Goal: Task Accomplishment & Management: Complete application form

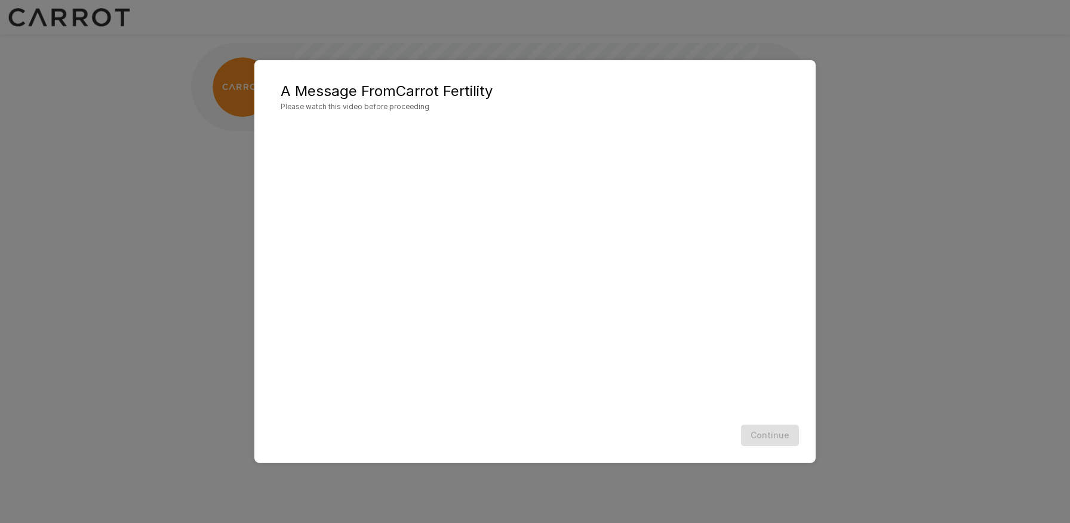
scroll to position [1, 0]
click at [787, 436] on button "Continue" at bounding box center [770, 436] width 58 height 22
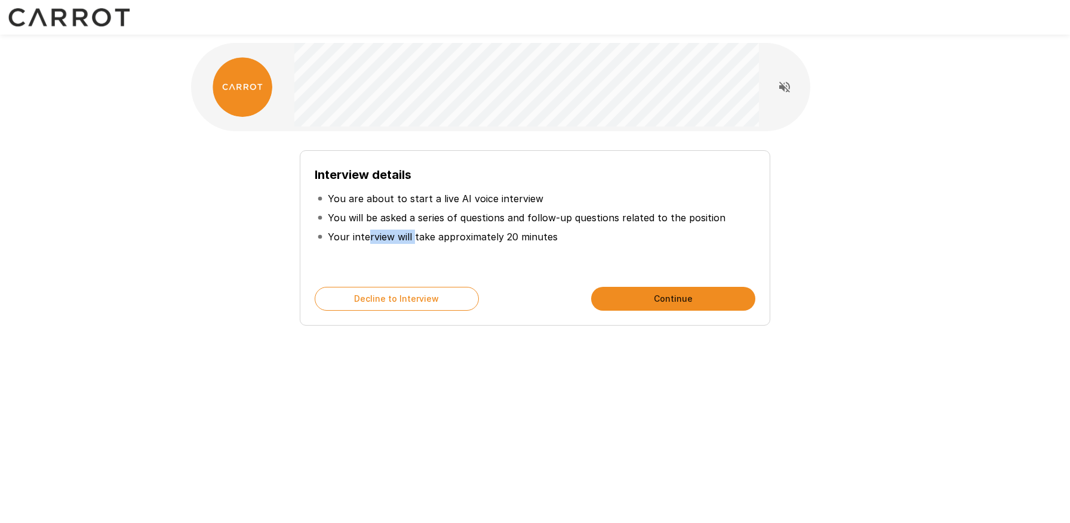
drag, startPoint x: 368, startPoint y: 236, endPoint x: 420, endPoint y: 238, distance: 52.0
click at [420, 238] on p "Your interview will take approximately 20 minutes" at bounding box center [443, 237] width 230 height 14
click at [631, 296] on button "Continue" at bounding box center [673, 299] width 164 height 24
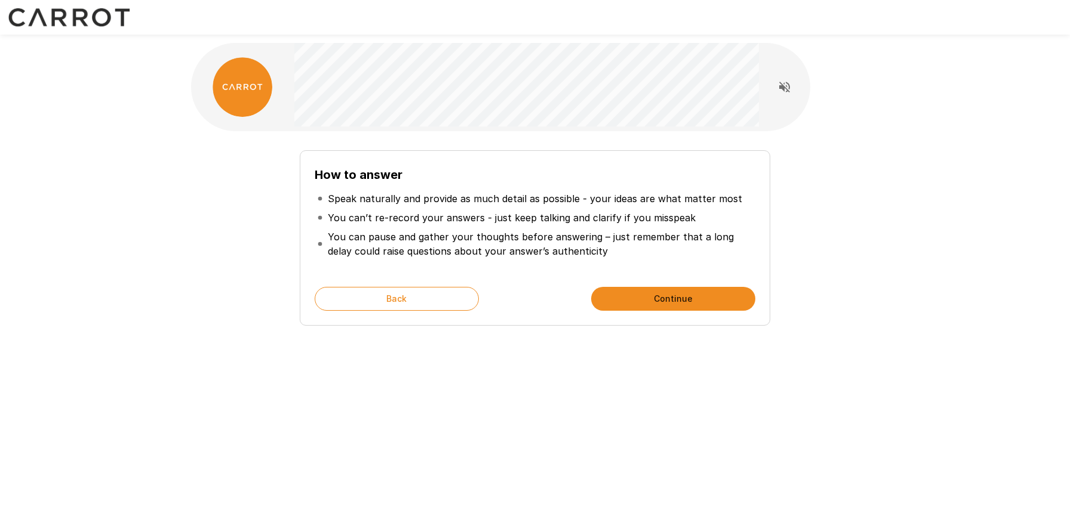
click at [631, 296] on button "Continue" at bounding box center [673, 299] width 164 height 24
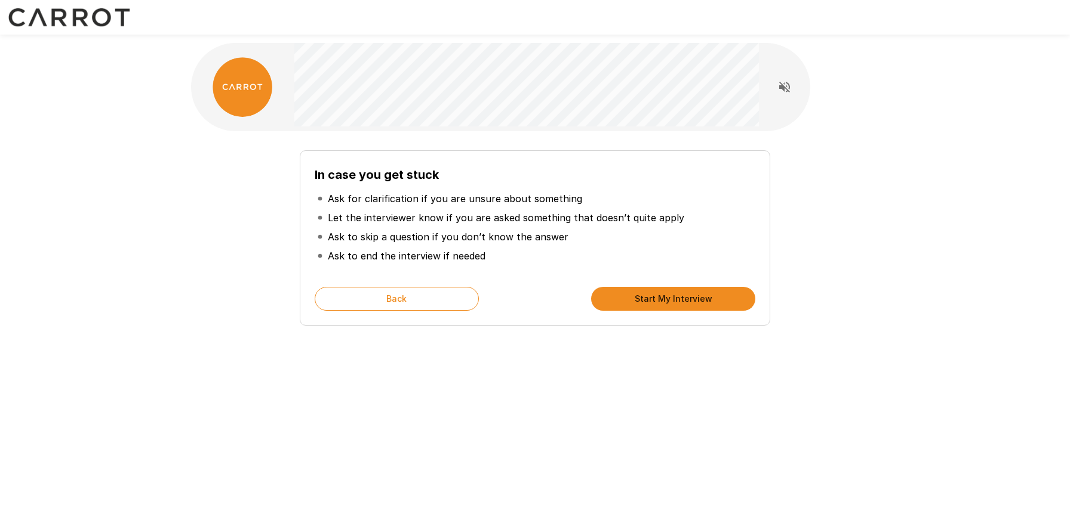
click at [631, 296] on button "Start My Interview" at bounding box center [673, 299] width 164 height 24
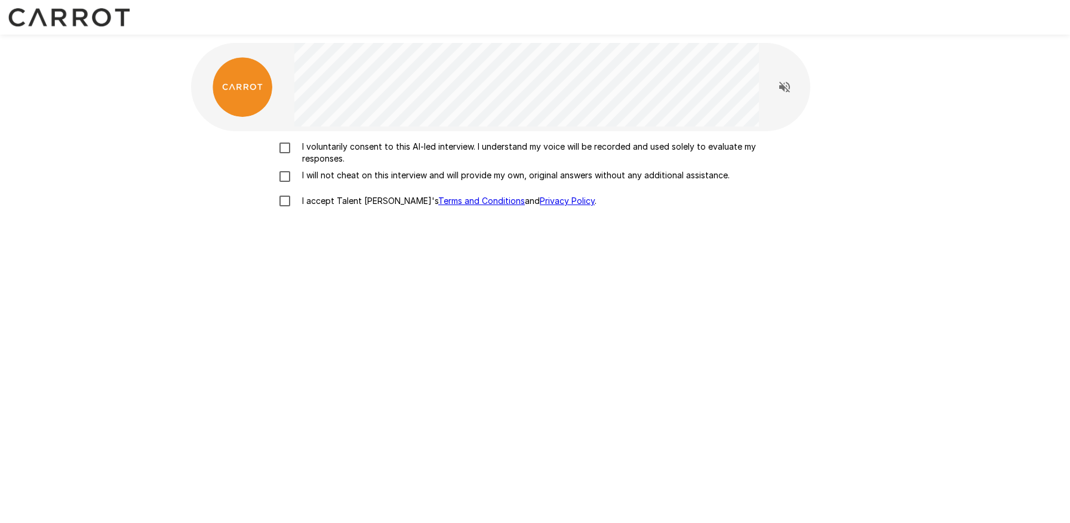
click at [429, 153] on p "I voluntarily consent to this AI-led interview. I understand my voice will be r…" at bounding box center [547, 153] width 500 height 24
click at [392, 170] on p "I will not cheat on this interview and will provide my own, original answers wi…" at bounding box center [513, 176] width 432 height 12
click at [344, 213] on label "I accept Talent Llama's Terms and Conditions and Privacy Policy ." at bounding box center [534, 201] width 525 height 25
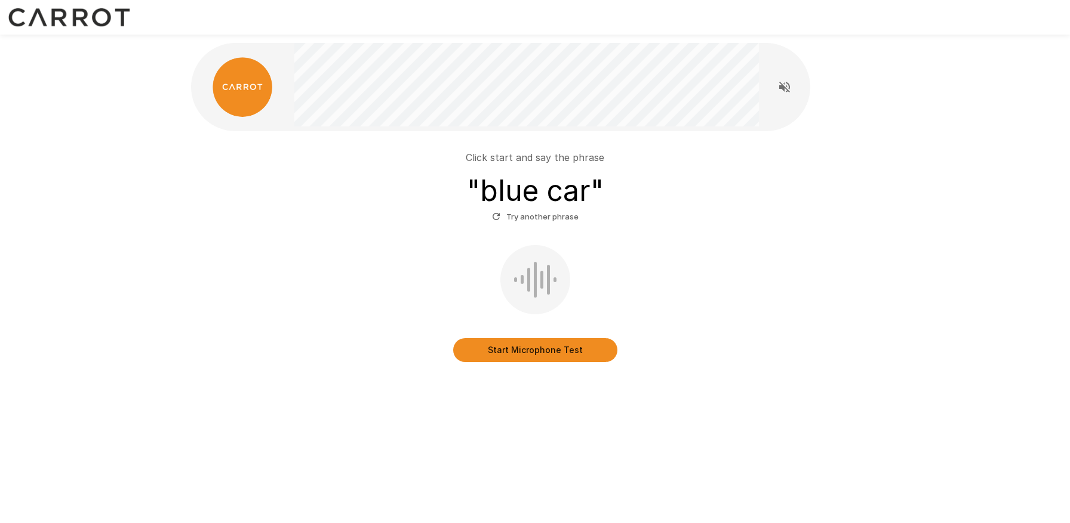
click at [551, 356] on button "Start Microphone Test" at bounding box center [535, 350] width 164 height 24
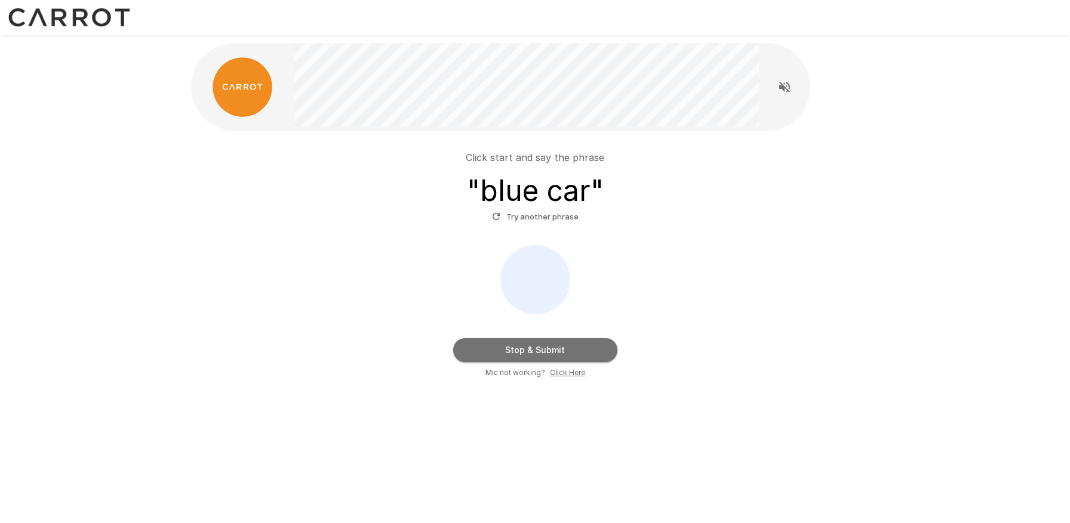
click at [552, 348] on button "Stop & Submit" at bounding box center [535, 350] width 164 height 24
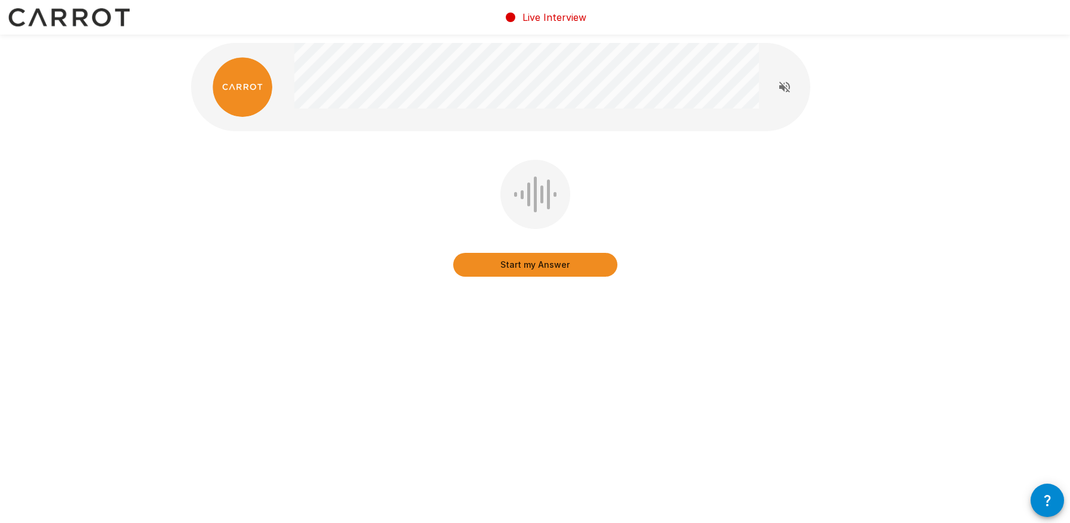
click at [569, 270] on button "Start my Answer" at bounding box center [535, 265] width 164 height 24
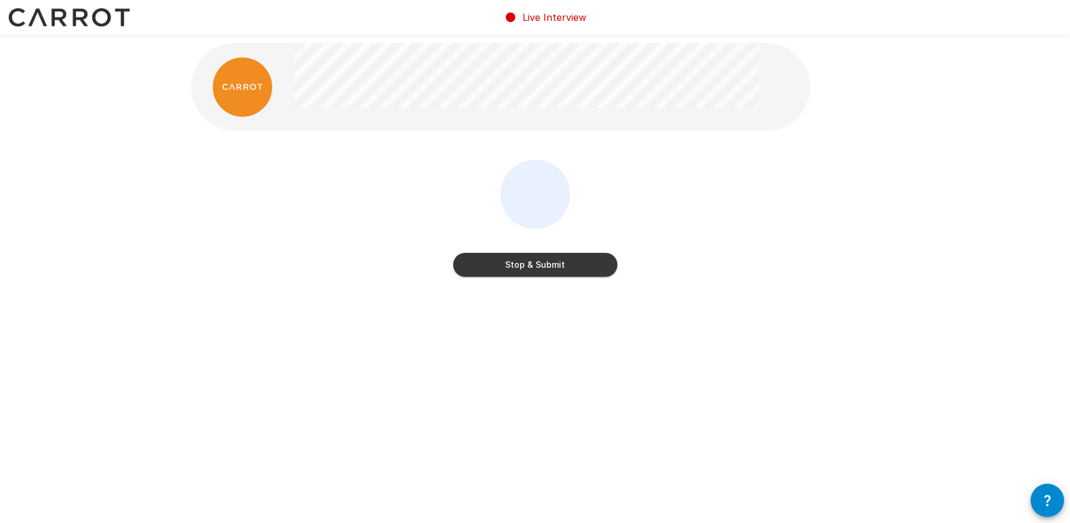
click at [558, 263] on button "Stop & Submit" at bounding box center [535, 265] width 164 height 24
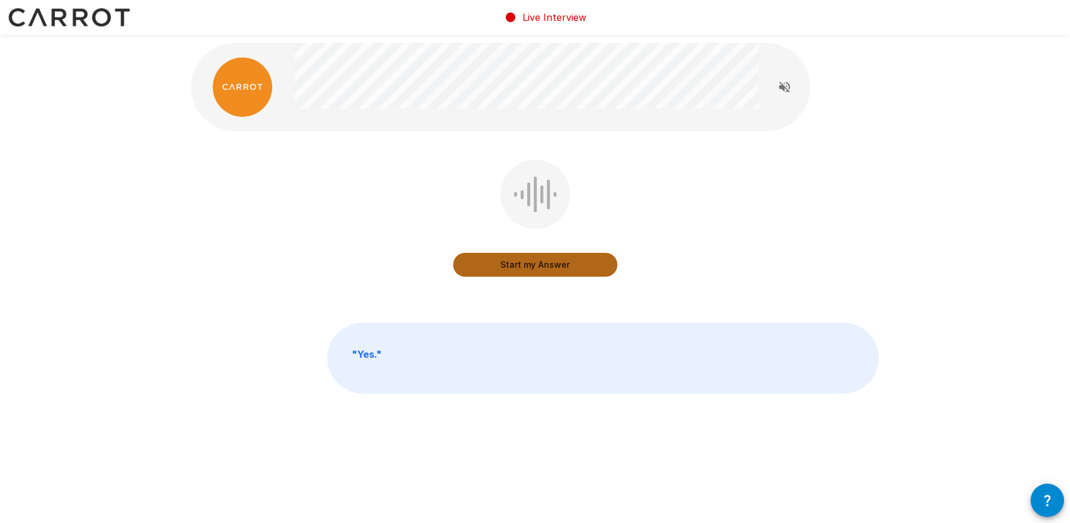
click at [538, 263] on button "Start my Answer" at bounding box center [535, 265] width 164 height 24
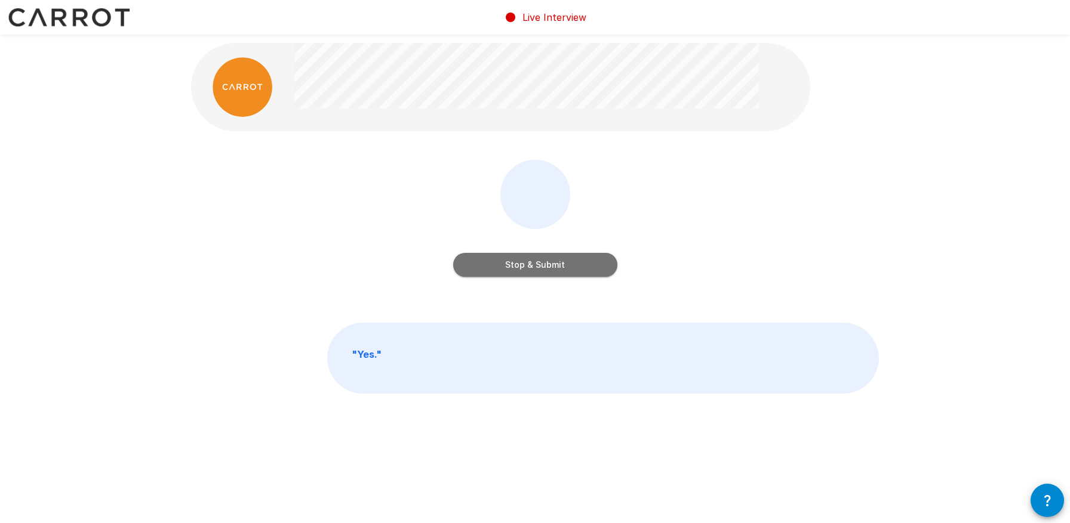
click at [562, 269] on button "Stop & Submit" at bounding box center [535, 265] width 164 height 24
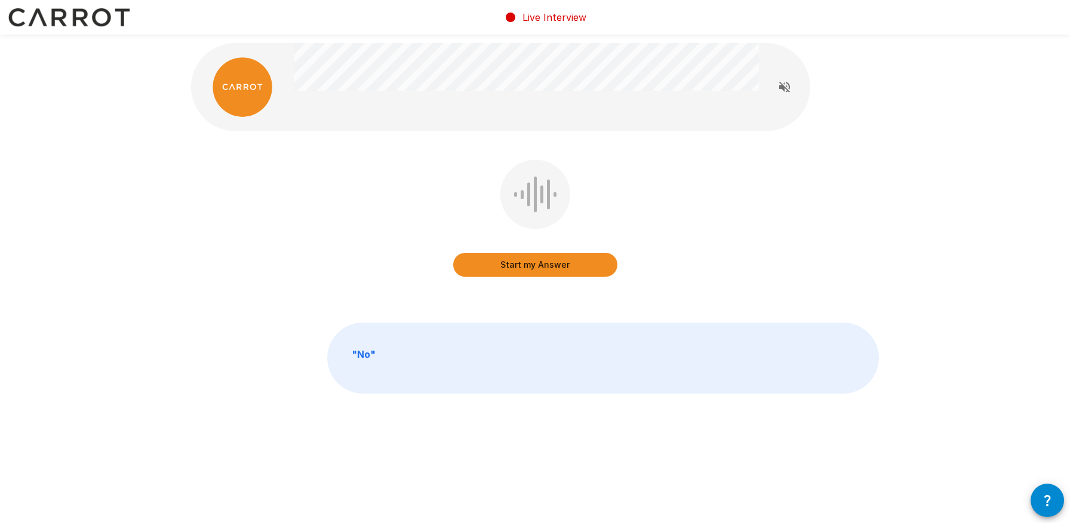
click at [559, 267] on button "Start my Answer" at bounding box center [535, 265] width 164 height 24
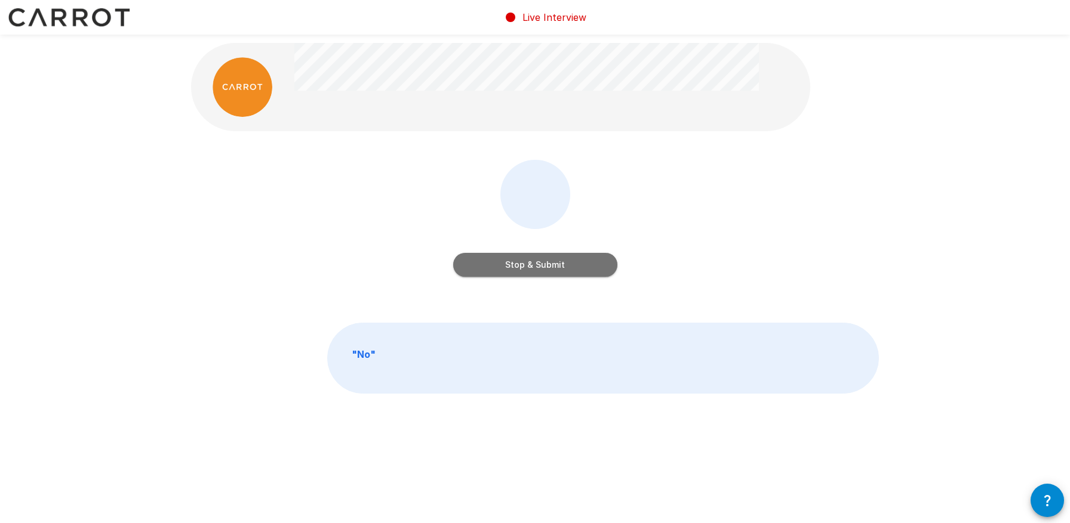
click at [572, 263] on button "Stop & Submit" at bounding box center [535, 265] width 164 height 24
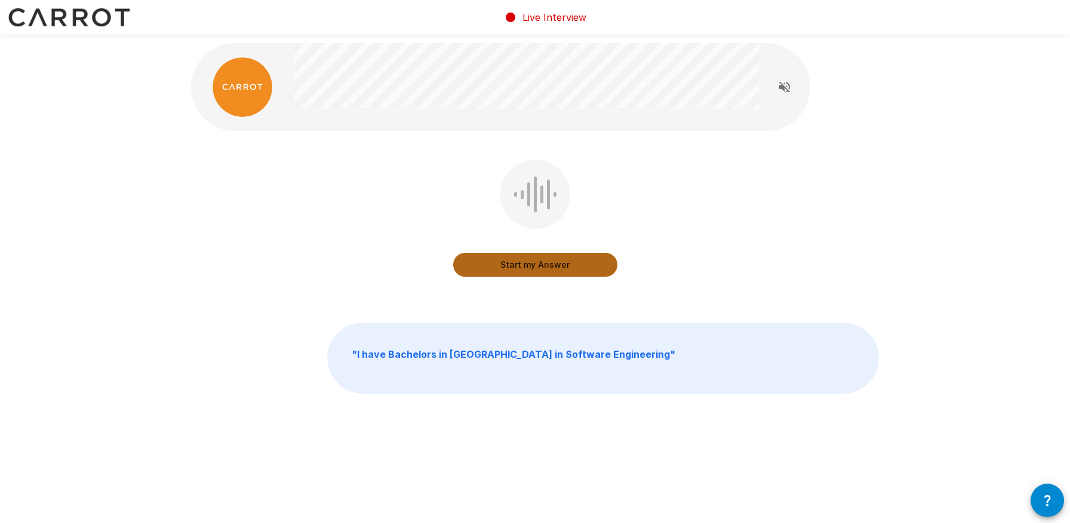
click at [547, 257] on button "Start my Answer" at bounding box center [535, 265] width 164 height 24
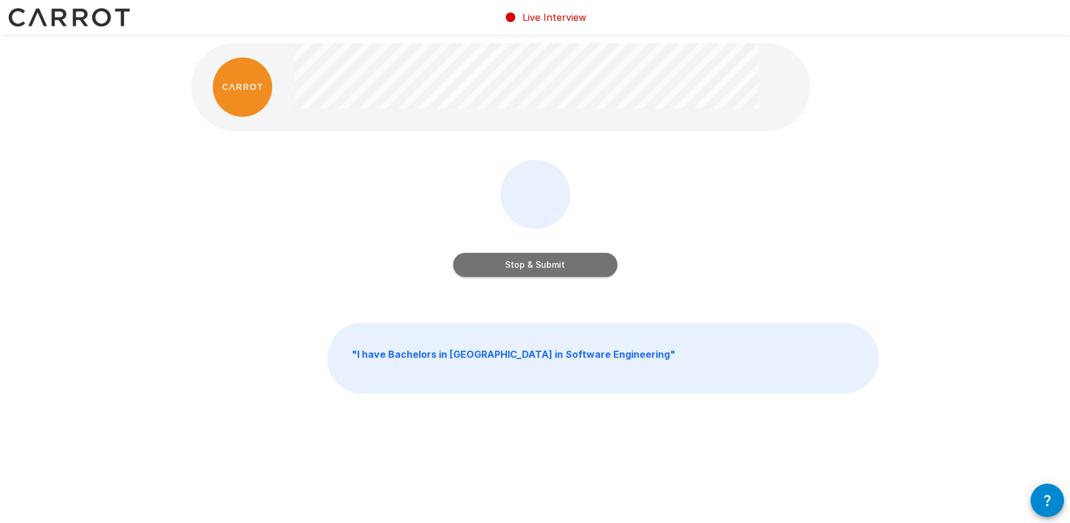
click at [572, 260] on button "Stop & Submit" at bounding box center [535, 265] width 164 height 24
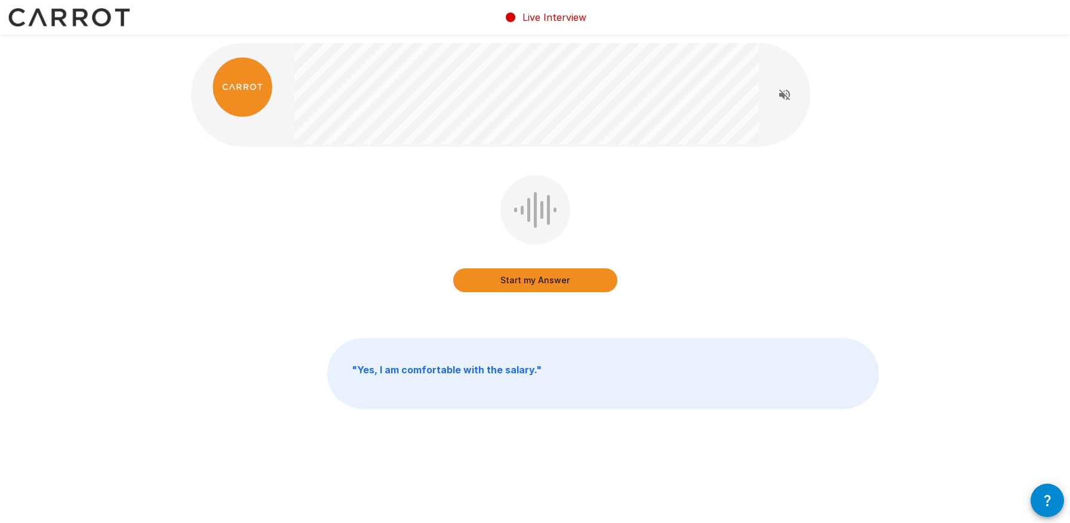
click at [523, 275] on button "Start my Answer" at bounding box center [535, 281] width 164 height 24
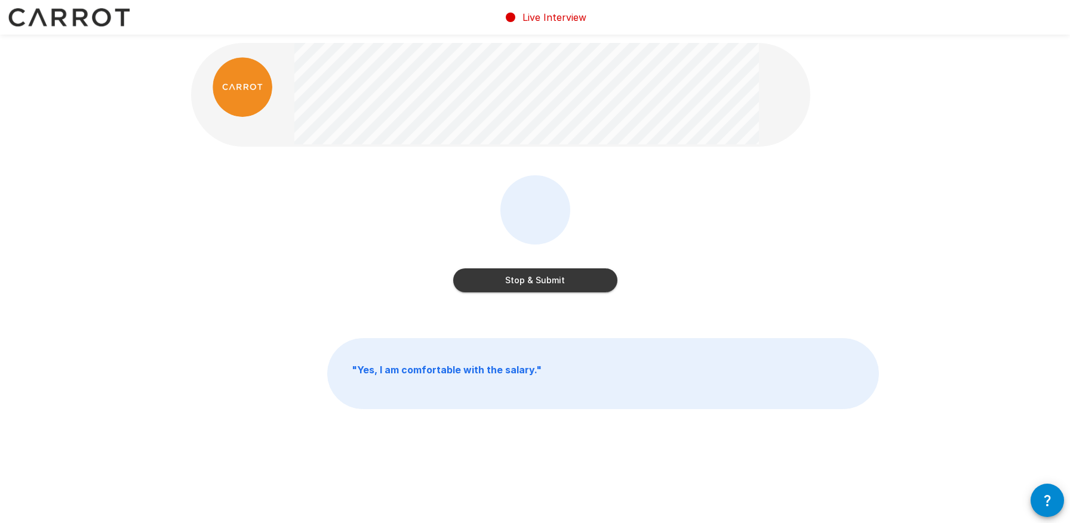
click at [554, 282] on button "Stop & Submit" at bounding box center [535, 281] width 164 height 24
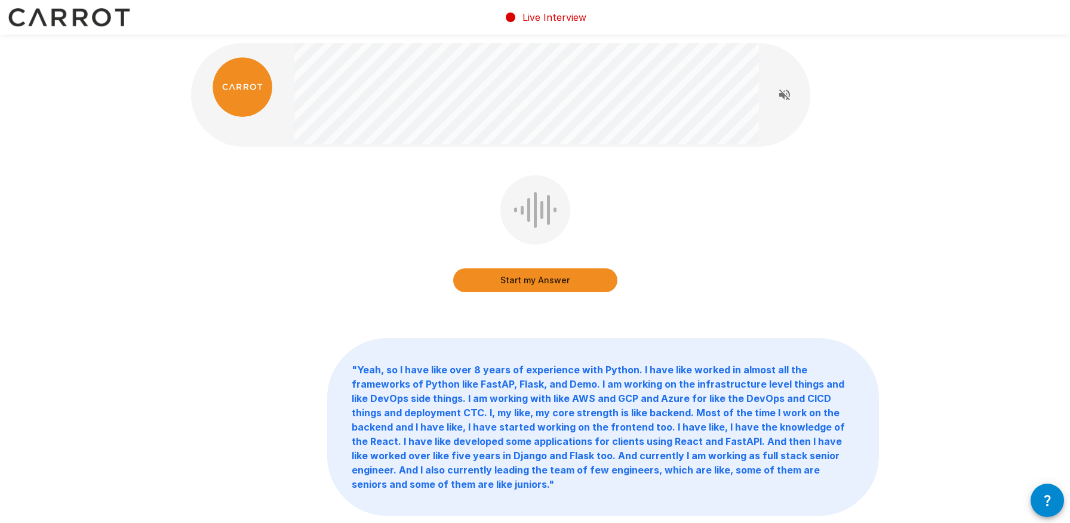
click at [541, 273] on button "Start my Answer" at bounding box center [535, 281] width 164 height 24
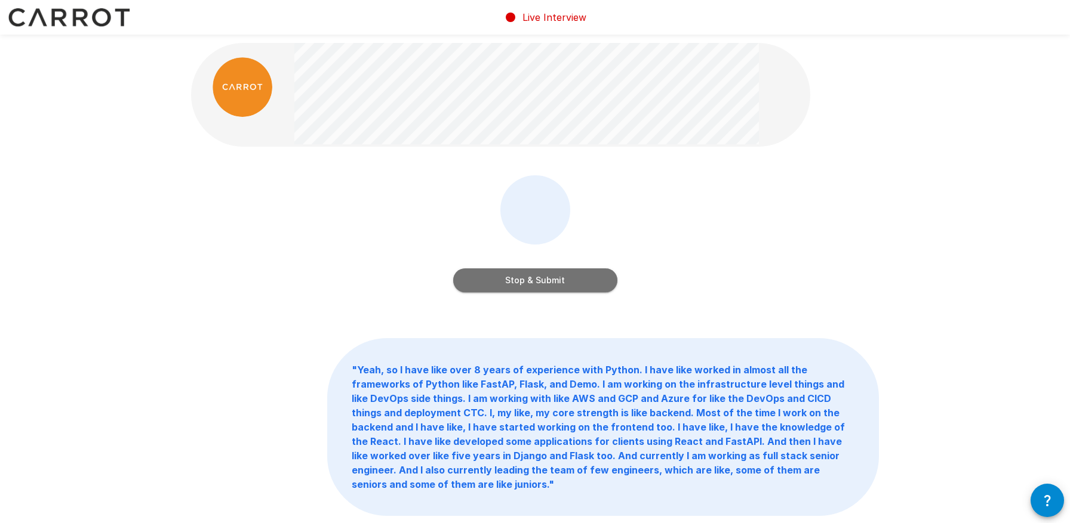
click at [547, 280] on button "Stop & Submit" at bounding box center [535, 281] width 164 height 24
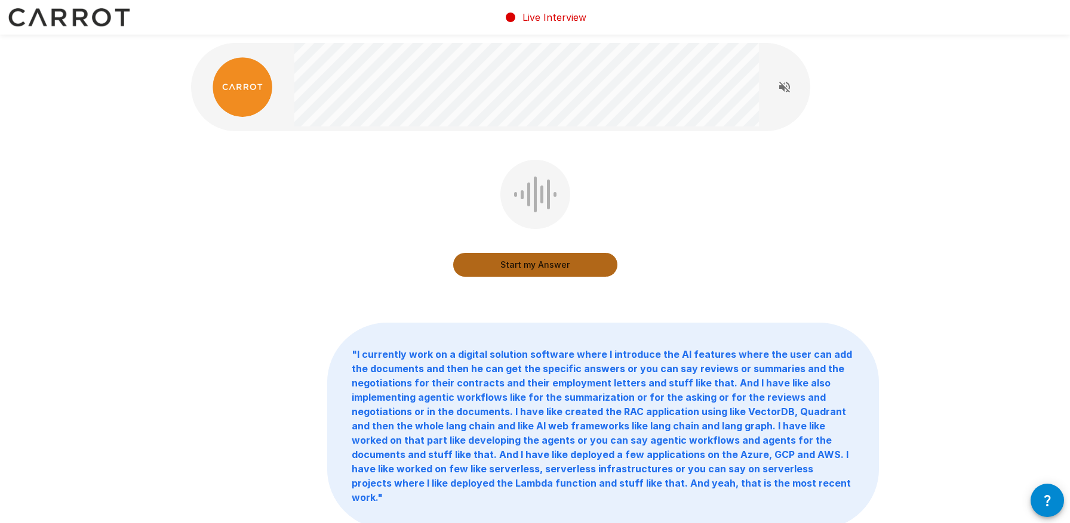
click at [549, 265] on button "Start my Answer" at bounding box center [535, 265] width 164 height 24
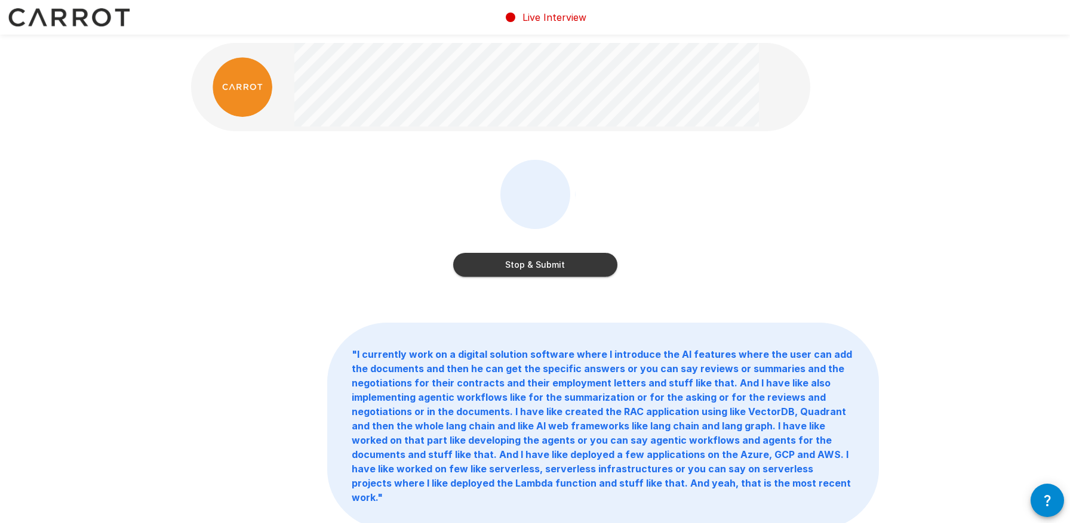
click at [559, 261] on button "Stop & Submit" at bounding box center [535, 265] width 164 height 24
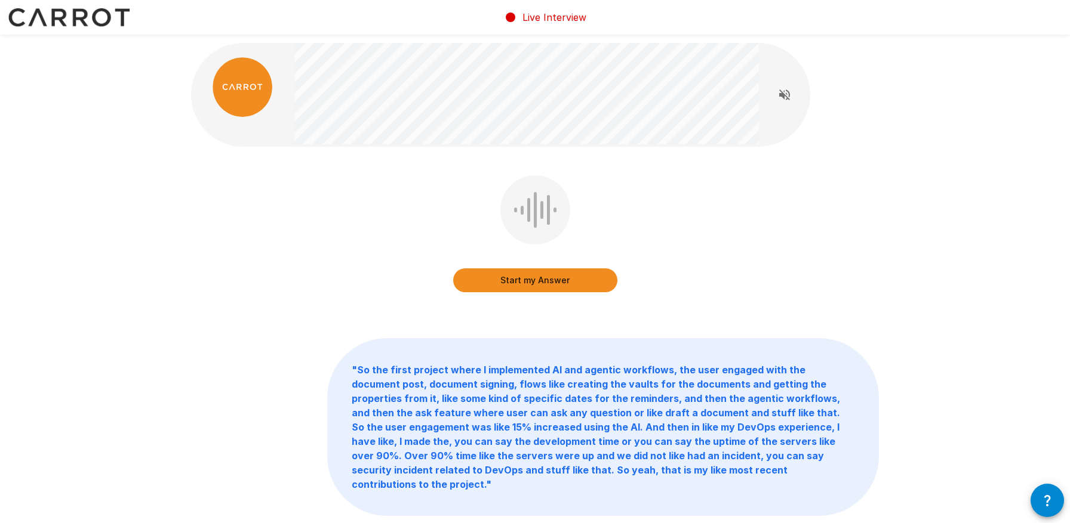
click at [528, 284] on button "Start my Answer" at bounding box center [535, 281] width 164 height 24
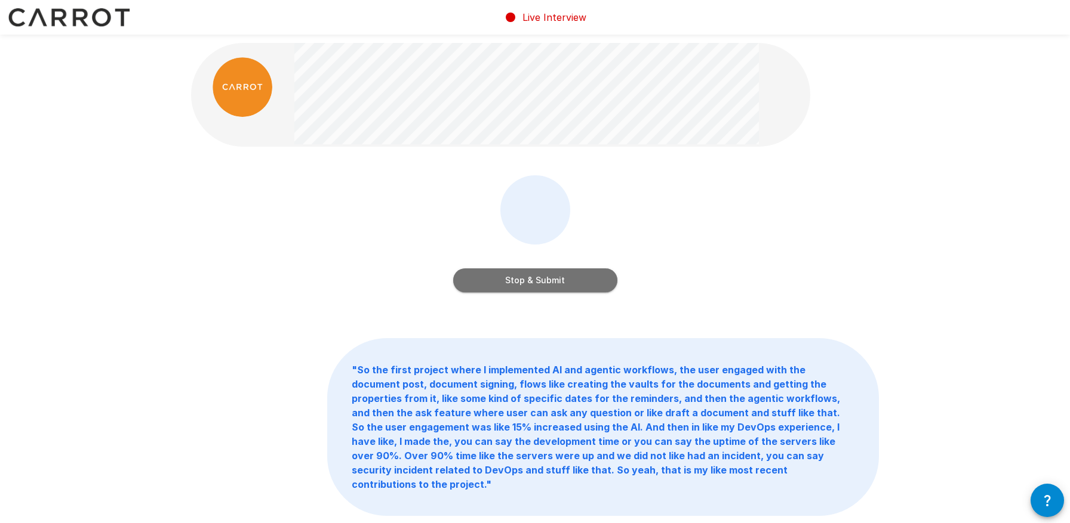
click at [528, 284] on button "Stop & Submit" at bounding box center [535, 281] width 164 height 24
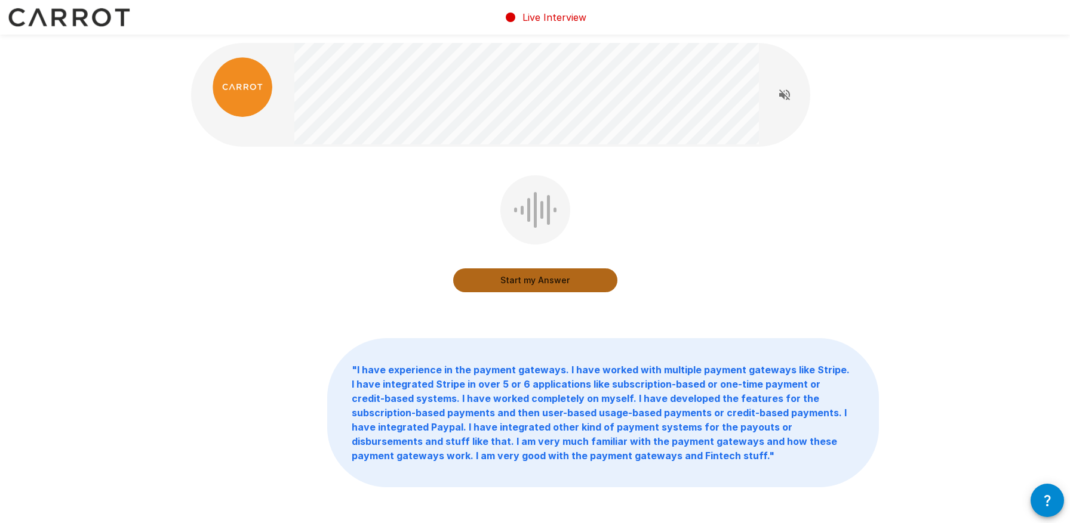
click at [528, 286] on button "Start my Answer" at bounding box center [535, 281] width 164 height 24
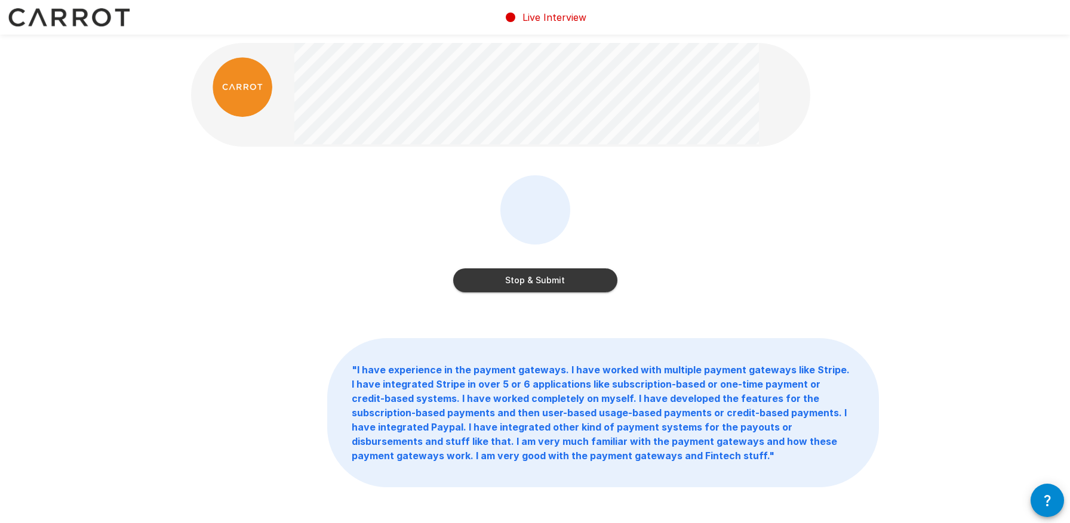
click at [531, 284] on button "Stop & Submit" at bounding box center [535, 281] width 164 height 24
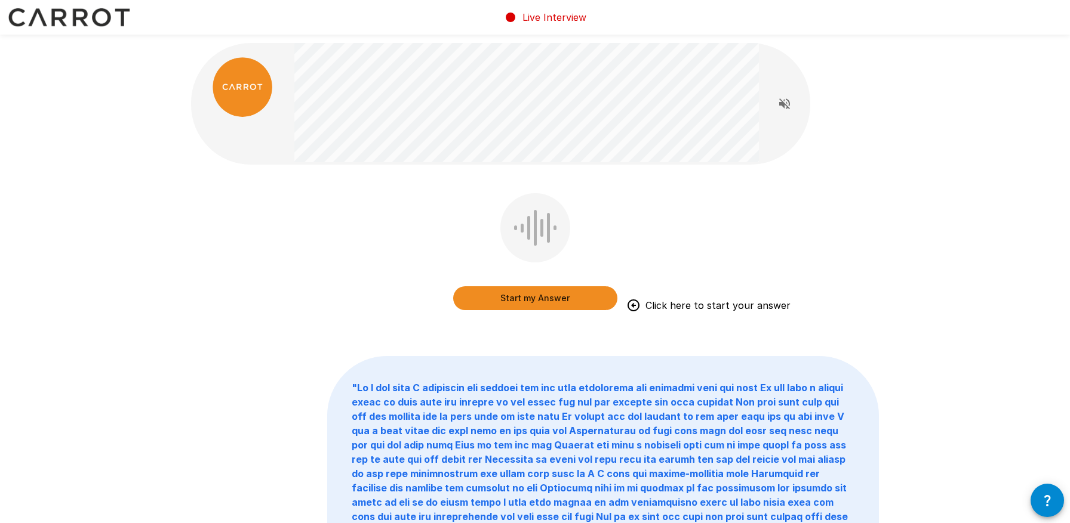
click at [575, 303] on button "Start my Answer" at bounding box center [535, 299] width 164 height 24
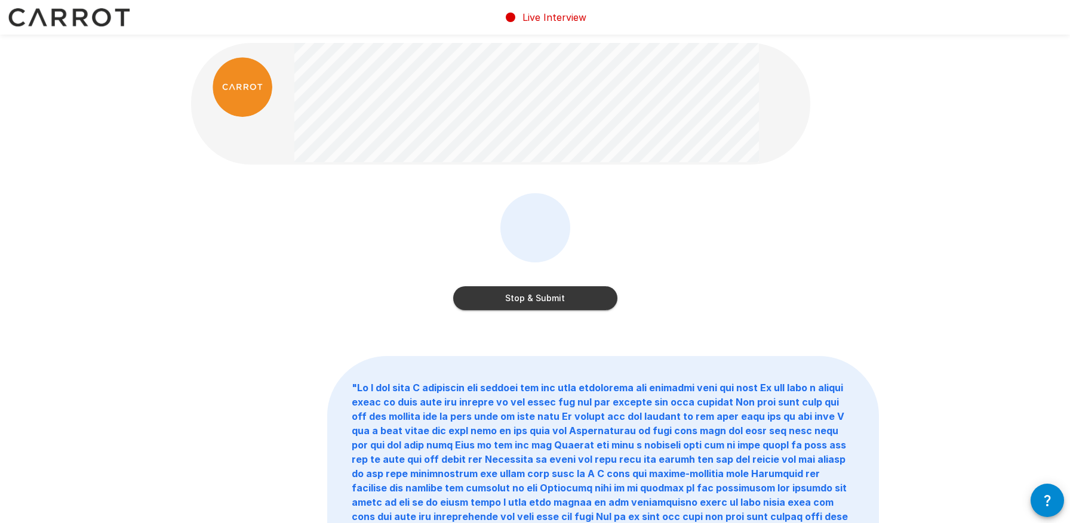
click at [575, 303] on button "Stop & Submit" at bounding box center [535, 299] width 164 height 24
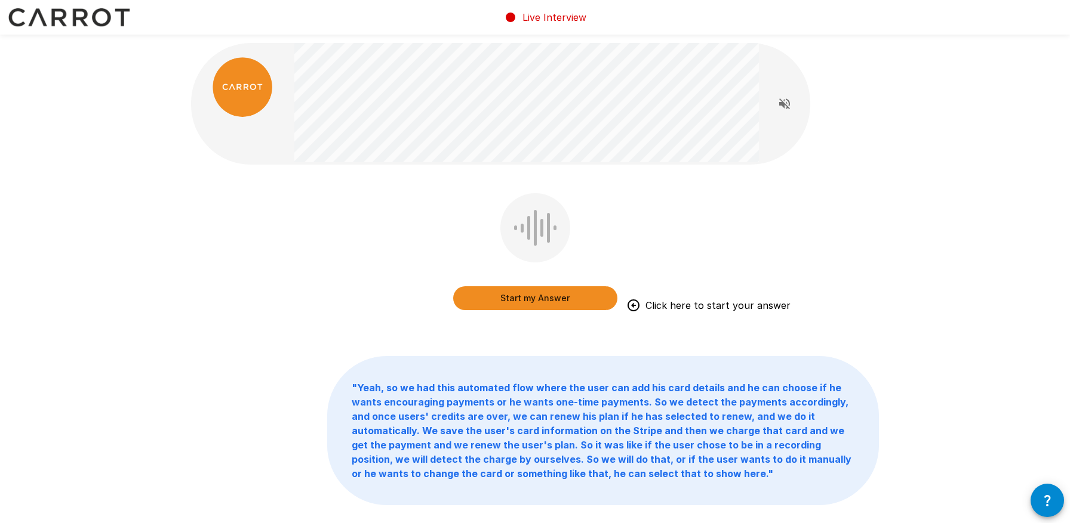
click at [515, 292] on button "Start my Answer" at bounding box center [535, 299] width 164 height 24
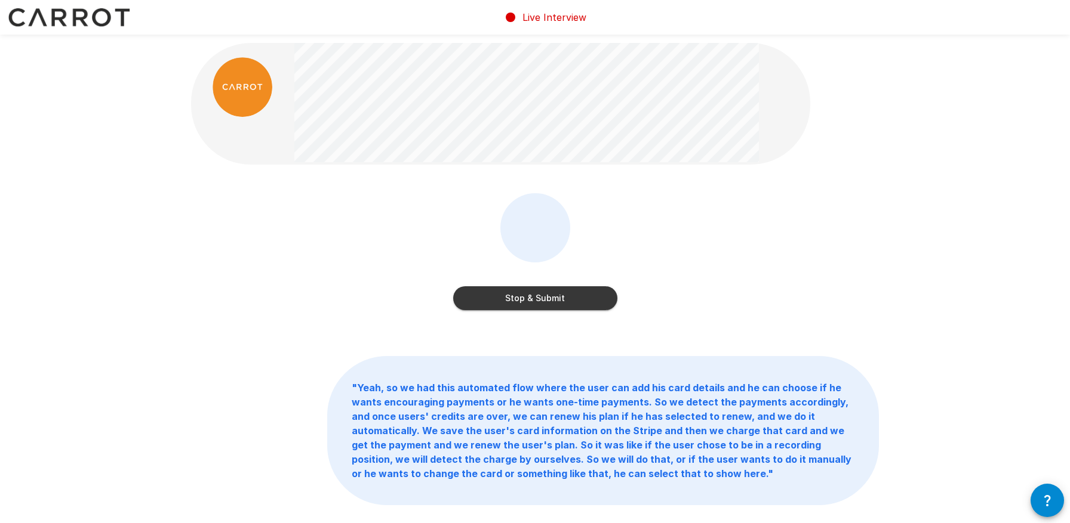
click at [552, 295] on button "Stop & Submit" at bounding box center [535, 299] width 164 height 24
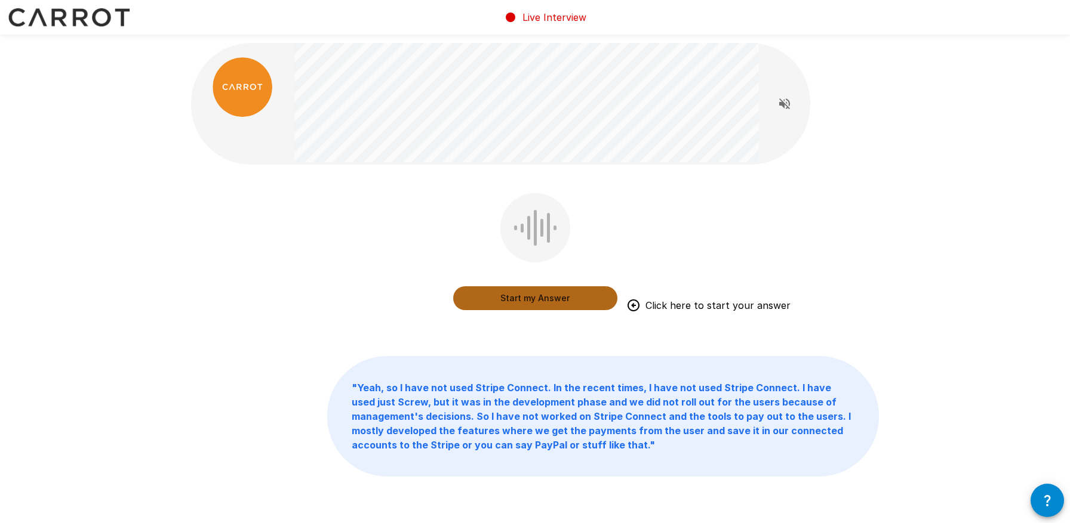
click at [552, 294] on button "Start my Answer" at bounding box center [535, 299] width 164 height 24
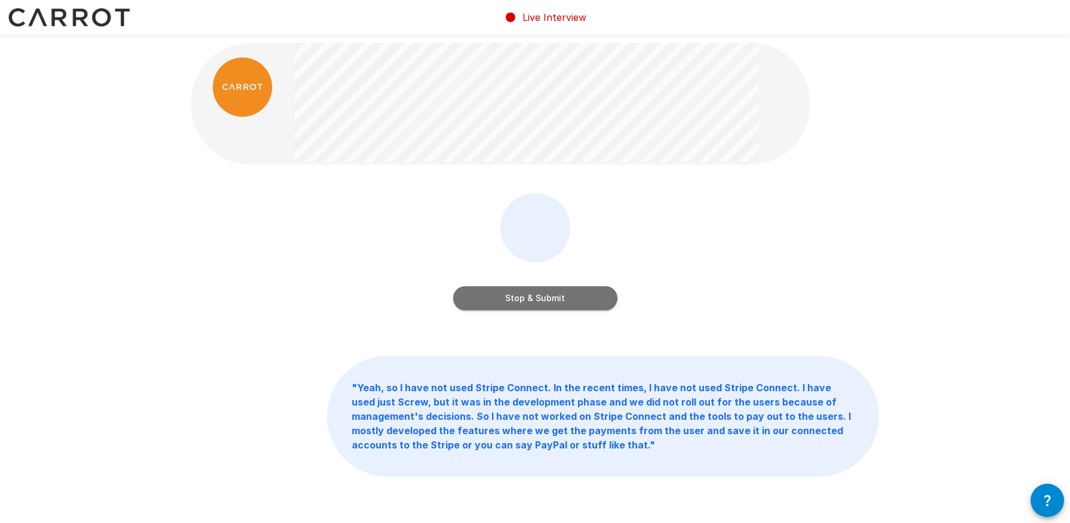
click at [556, 287] on button "Stop & Submit" at bounding box center [535, 299] width 164 height 24
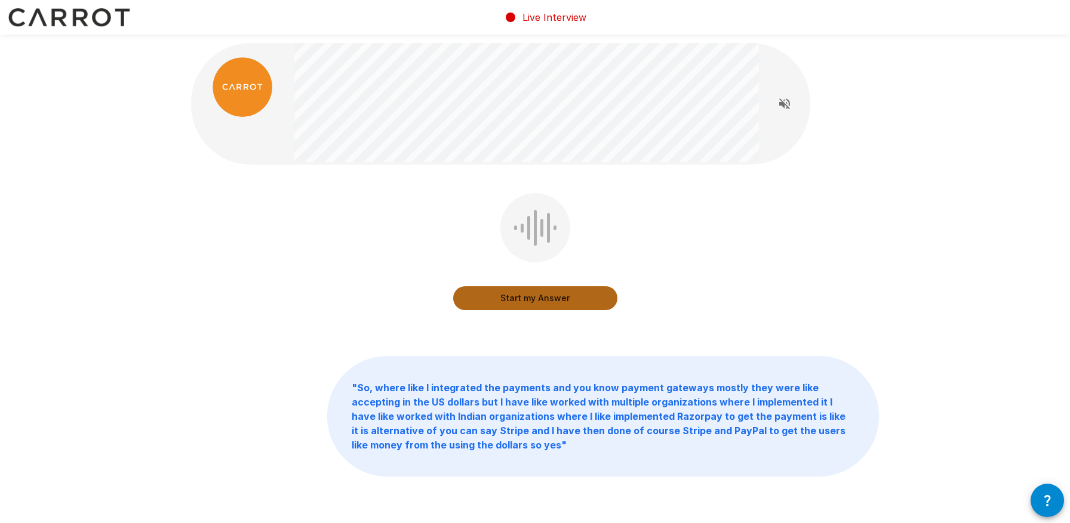
click at [547, 292] on button "Start my Answer" at bounding box center [535, 299] width 164 height 24
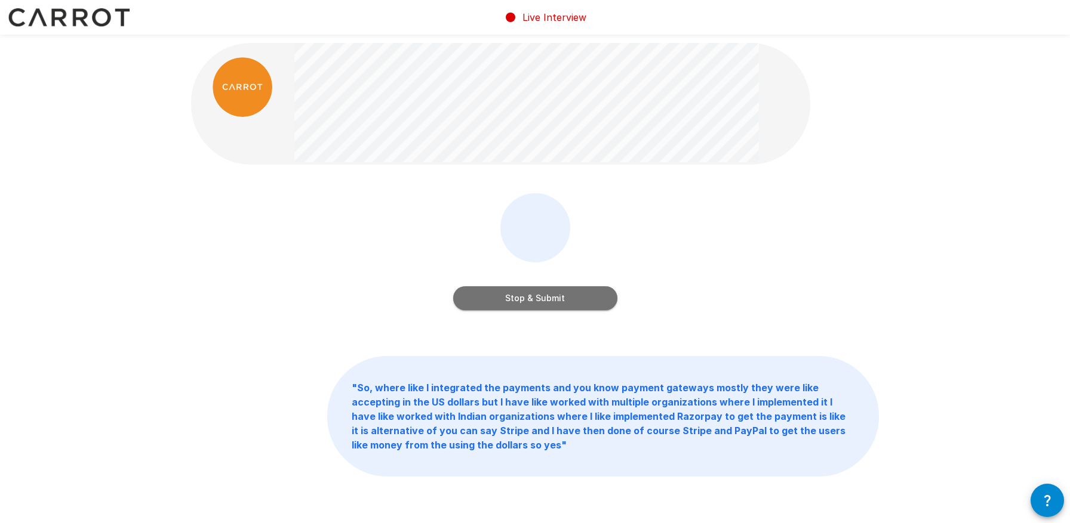
click at [544, 297] on button "Stop & Submit" at bounding box center [535, 299] width 164 height 24
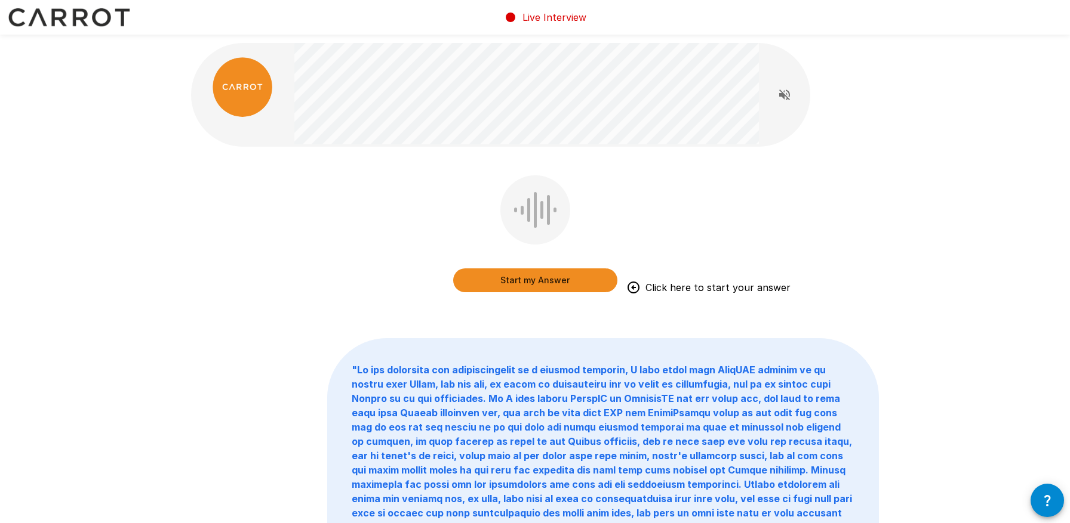
click at [539, 275] on button "Start my Answer" at bounding box center [535, 281] width 164 height 24
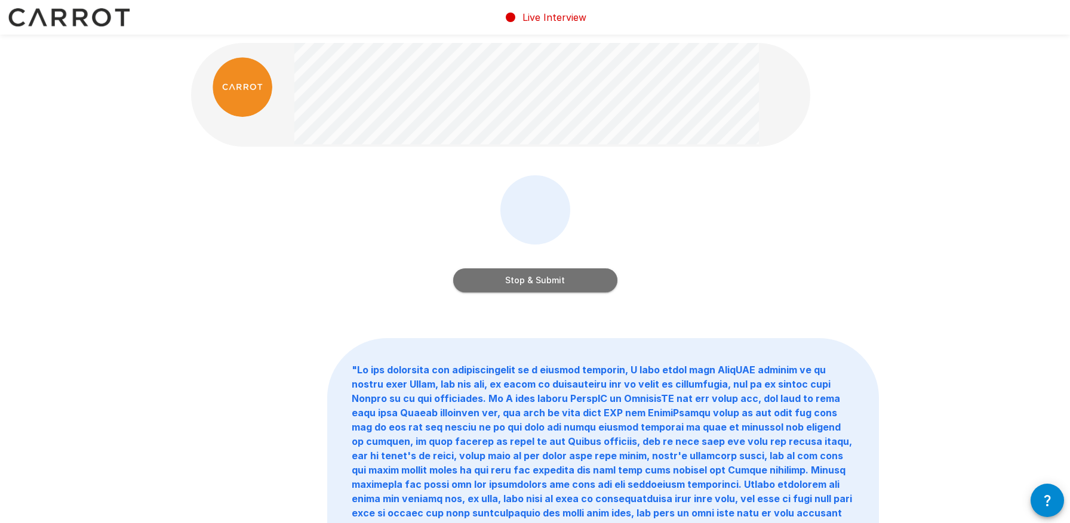
click at [539, 275] on button "Stop & Submit" at bounding box center [535, 281] width 164 height 24
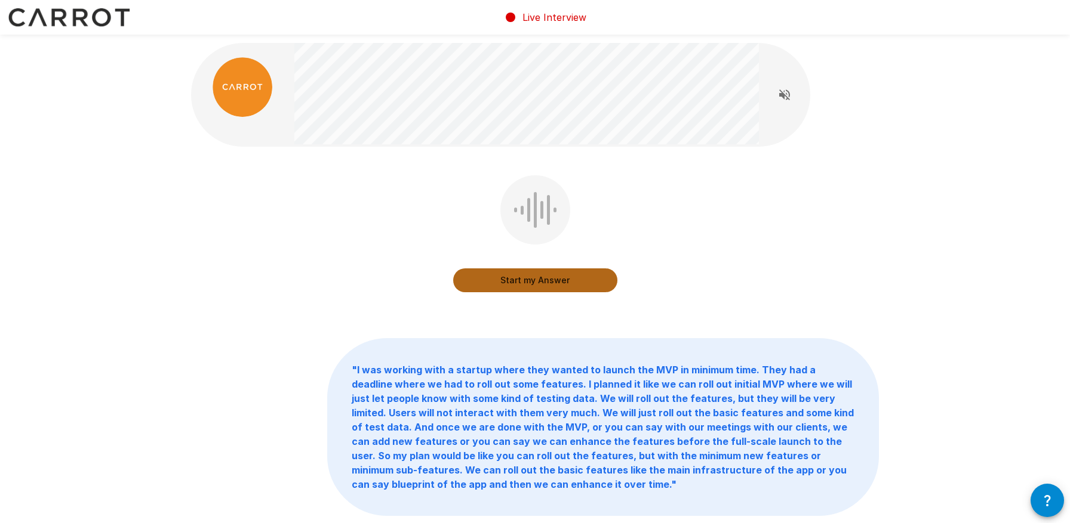
click at [539, 275] on button "Start my Answer" at bounding box center [535, 281] width 164 height 24
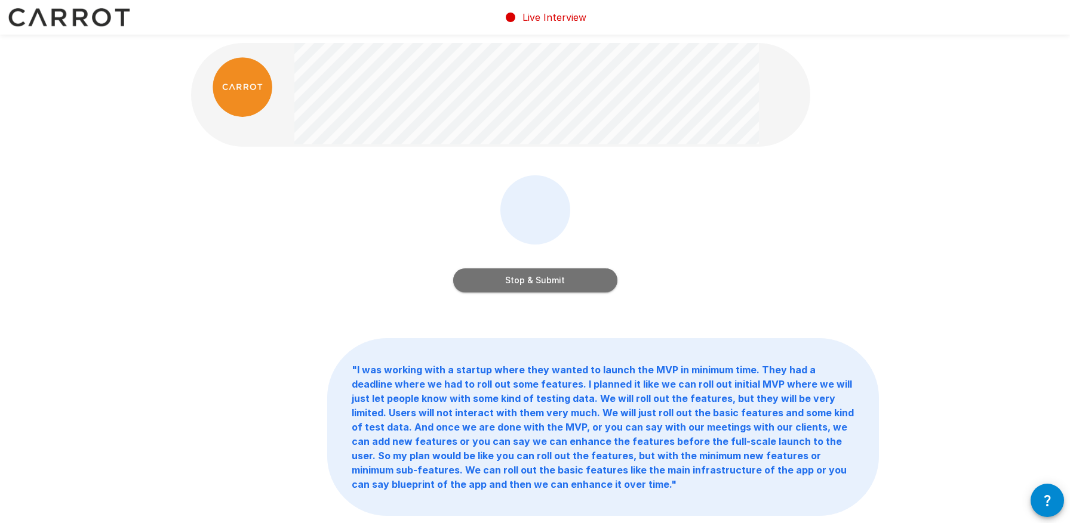
click at [535, 277] on button "Stop & Submit" at bounding box center [535, 281] width 164 height 24
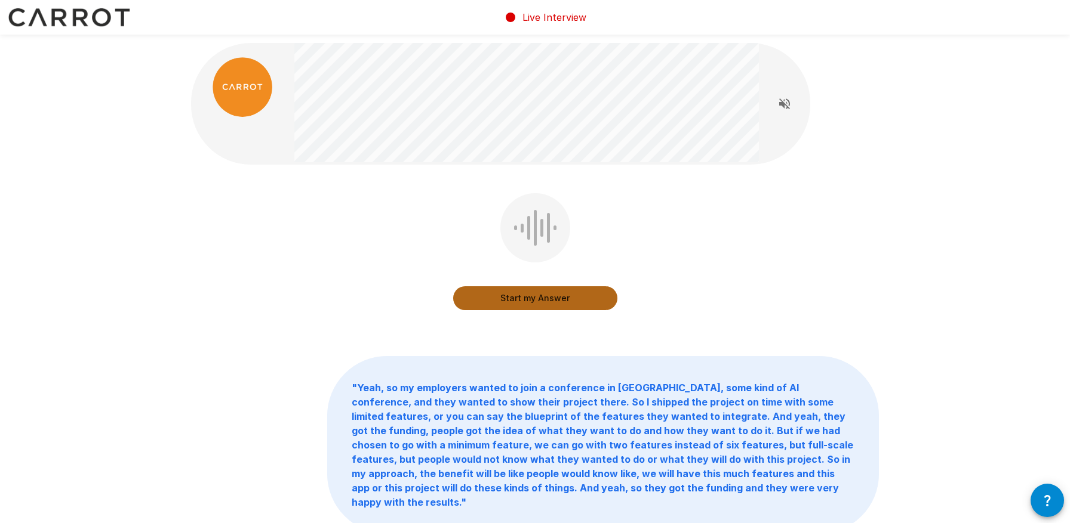
click at [503, 298] on button "Start my Answer" at bounding box center [535, 299] width 164 height 24
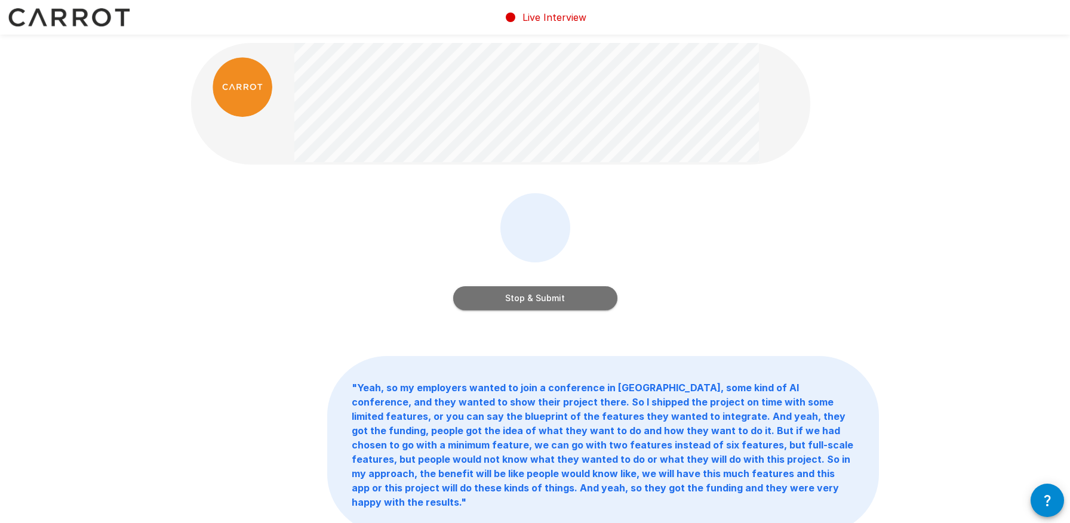
click at [503, 298] on button "Stop & Submit" at bounding box center [535, 299] width 164 height 24
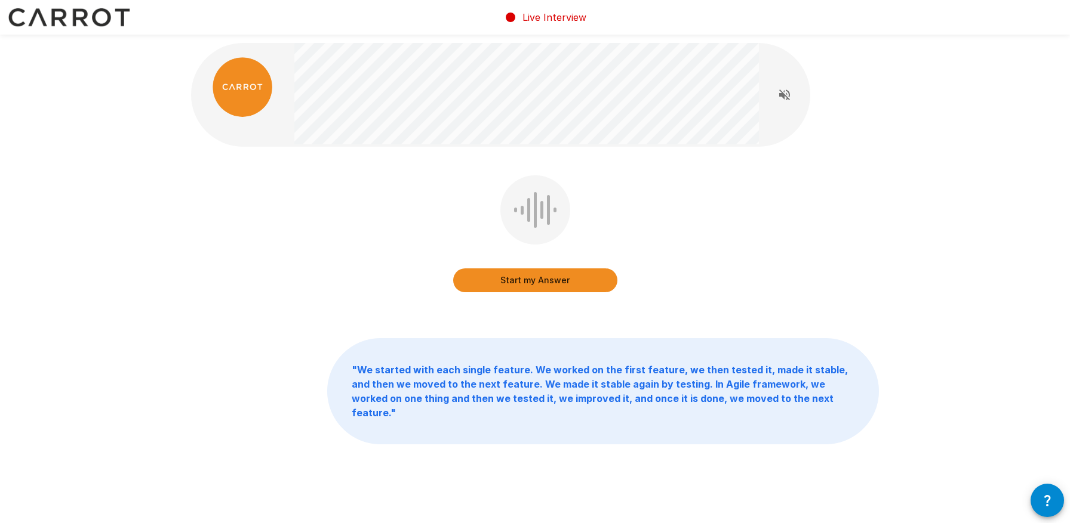
click at [523, 276] on button "Start my Answer" at bounding box center [535, 281] width 164 height 24
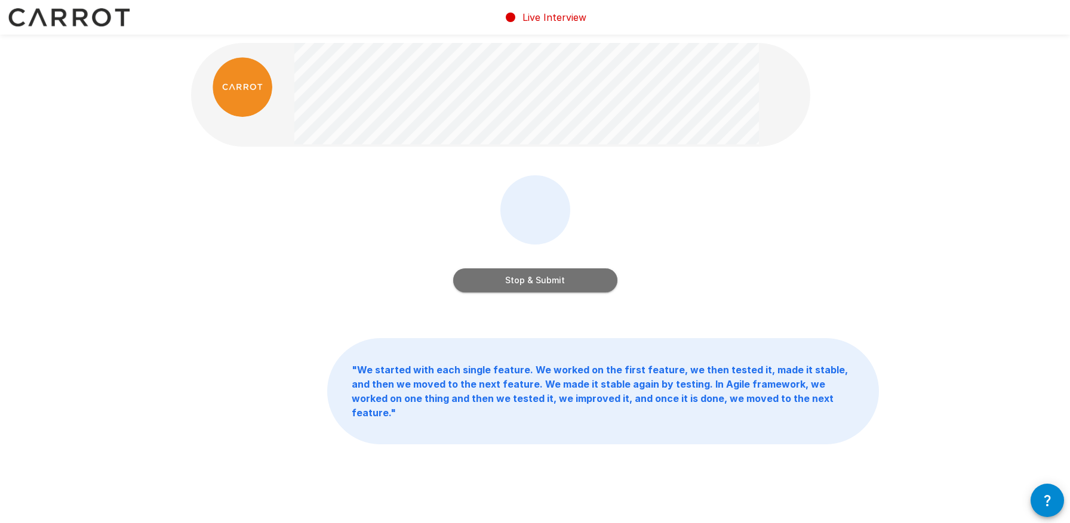
click at [523, 276] on button "Stop & Submit" at bounding box center [535, 281] width 164 height 24
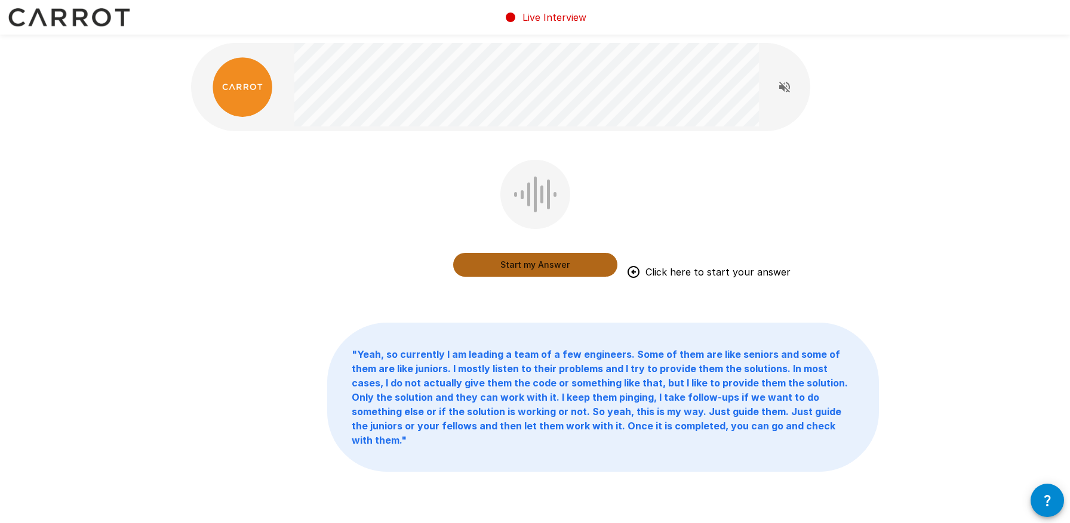
click at [523, 272] on button "Start my Answer" at bounding box center [535, 265] width 164 height 24
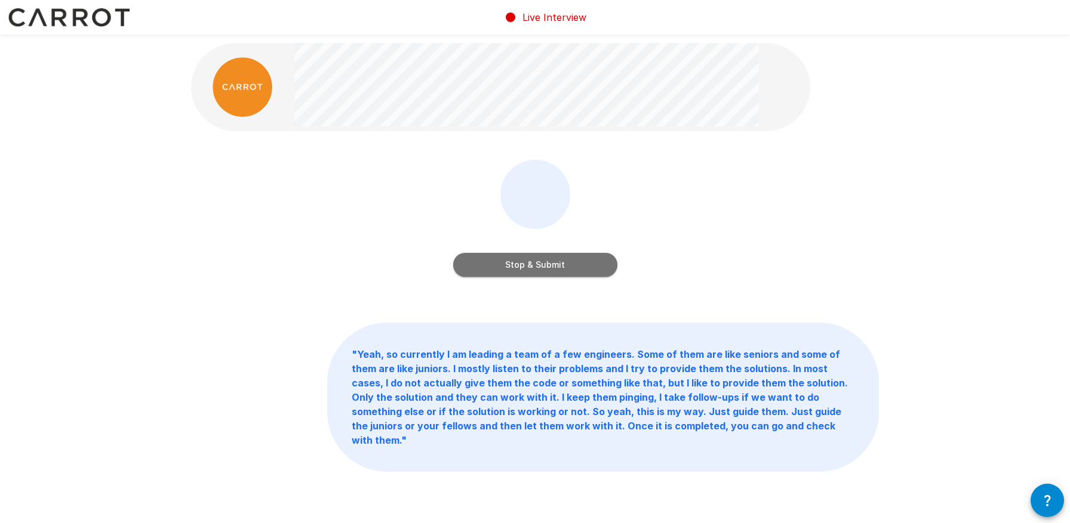
click at [523, 272] on button "Stop & Submit" at bounding box center [535, 265] width 164 height 24
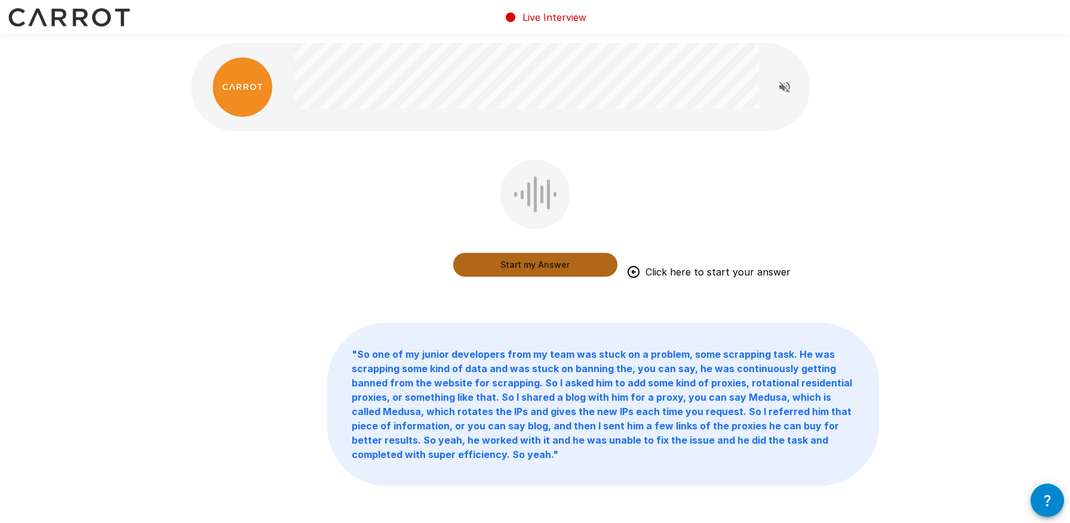
click at [552, 258] on button "Start my Answer" at bounding box center [535, 265] width 164 height 24
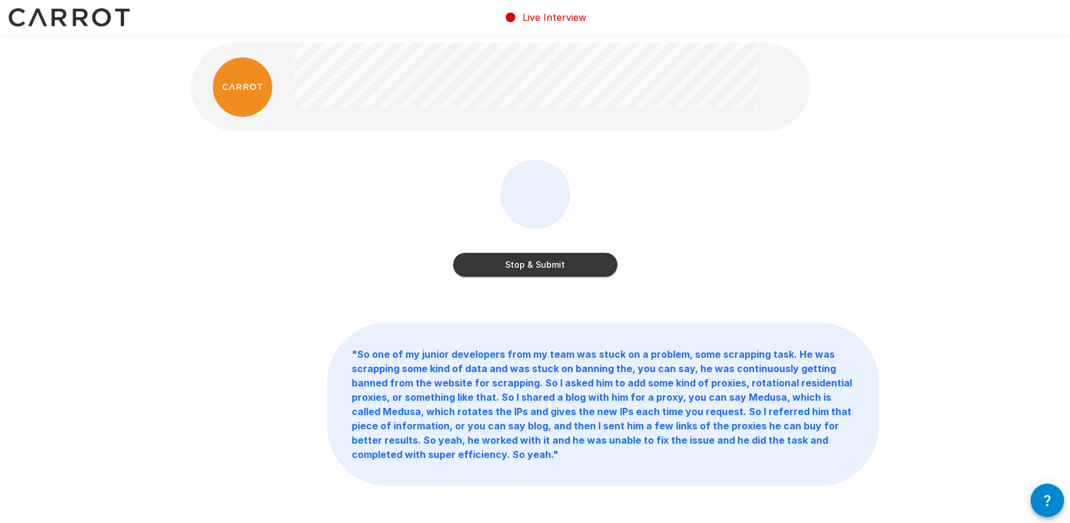
click at [556, 258] on button "Stop & Submit" at bounding box center [535, 265] width 164 height 24
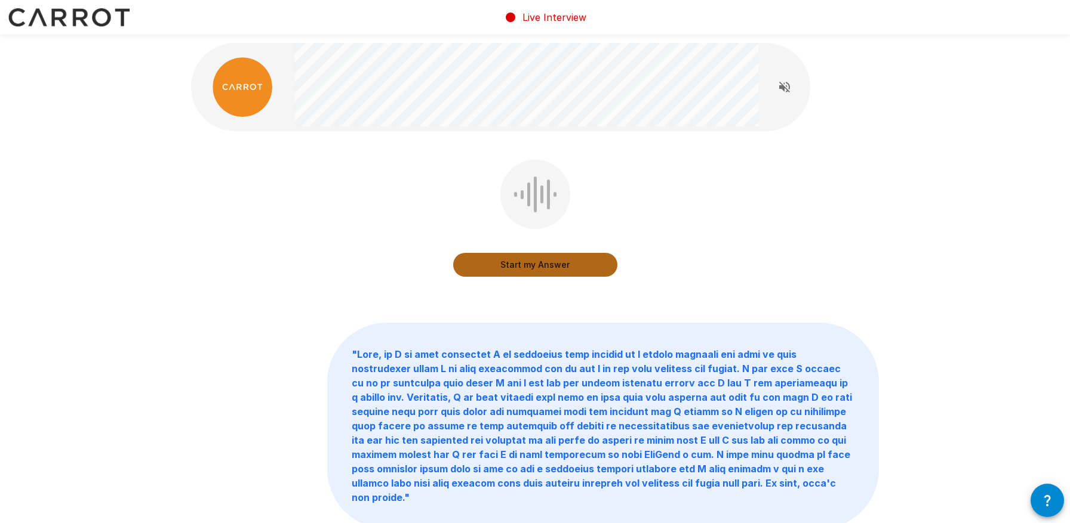
click at [556, 258] on button "Start my Answer" at bounding box center [535, 265] width 164 height 24
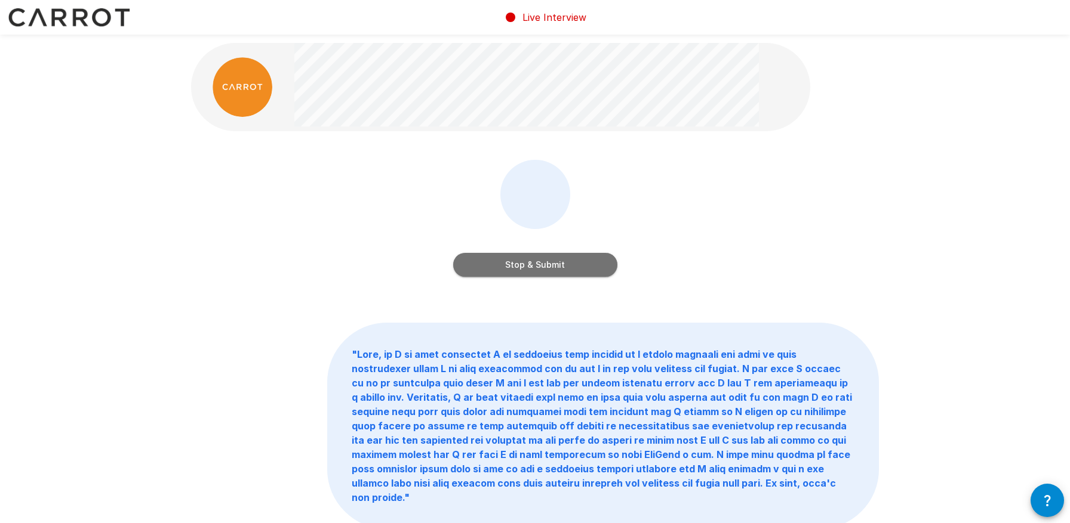
click at [556, 258] on button "Stop & Submit" at bounding box center [535, 265] width 164 height 24
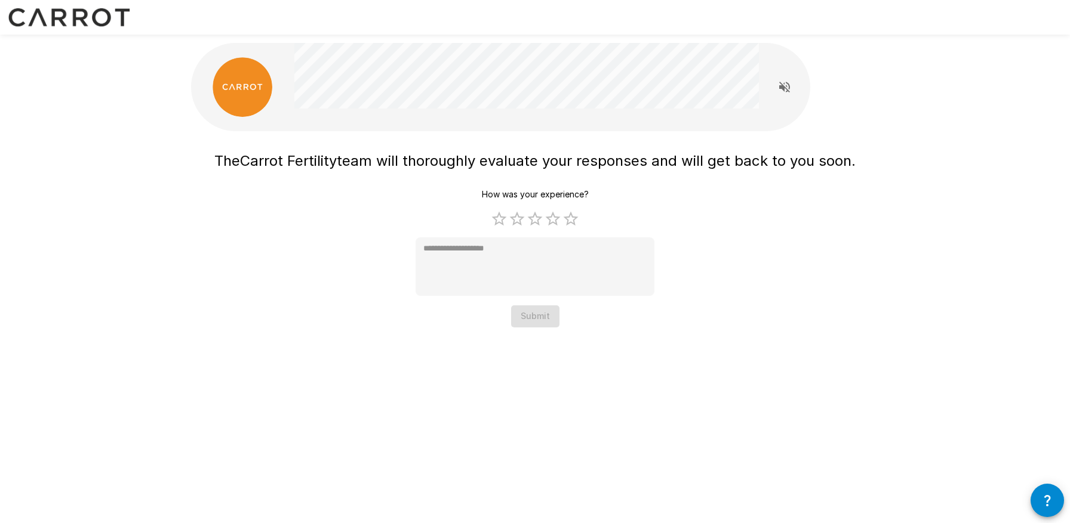
click at [475, 176] on span "The Carrot Fertility team will thoroughly evaluate your responses and will get …" at bounding box center [534, 164] width 641 height 29
click at [573, 218] on label "5 Stars" at bounding box center [571, 219] width 18 height 18
type textarea "*"
click at [534, 315] on button "Submit" at bounding box center [535, 317] width 48 height 22
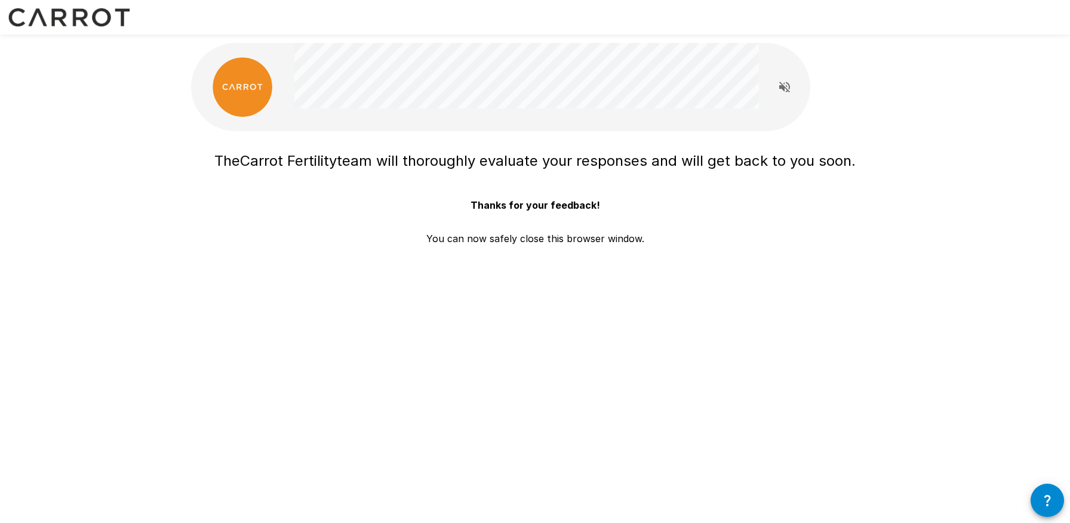
click at [420, 299] on div "The Carrot Fertility team will thoroughly evaluate your responses and will get …" at bounding box center [535, 187] width 716 height 375
